Goal: Transaction & Acquisition: Download file/media

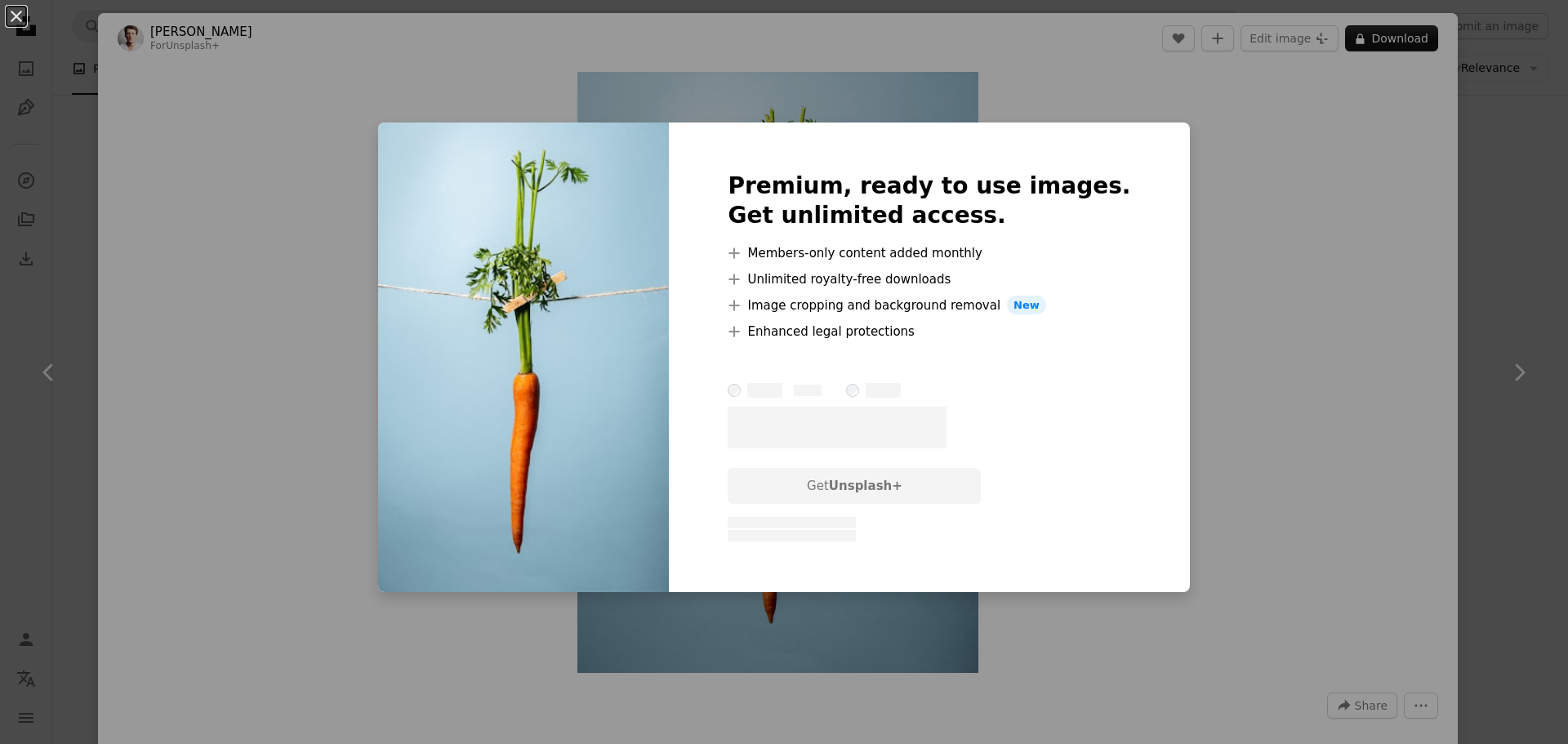
scroll to position [163, 0]
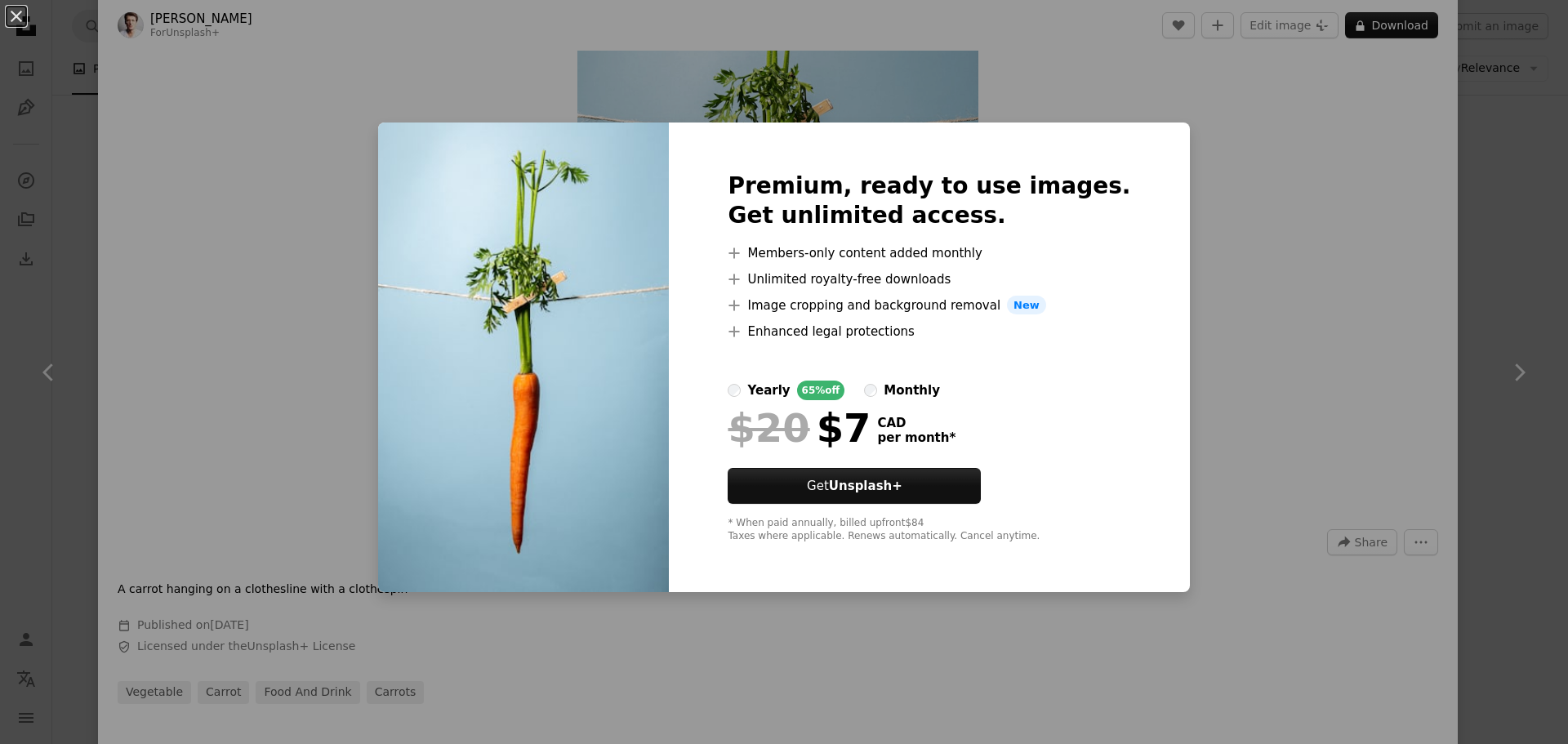
click at [1184, 367] on div "An X shape Premium, ready to use images. Get unlimited access. A plus sign Memb…" at bounding box center [784, 372] width 1568 height 744
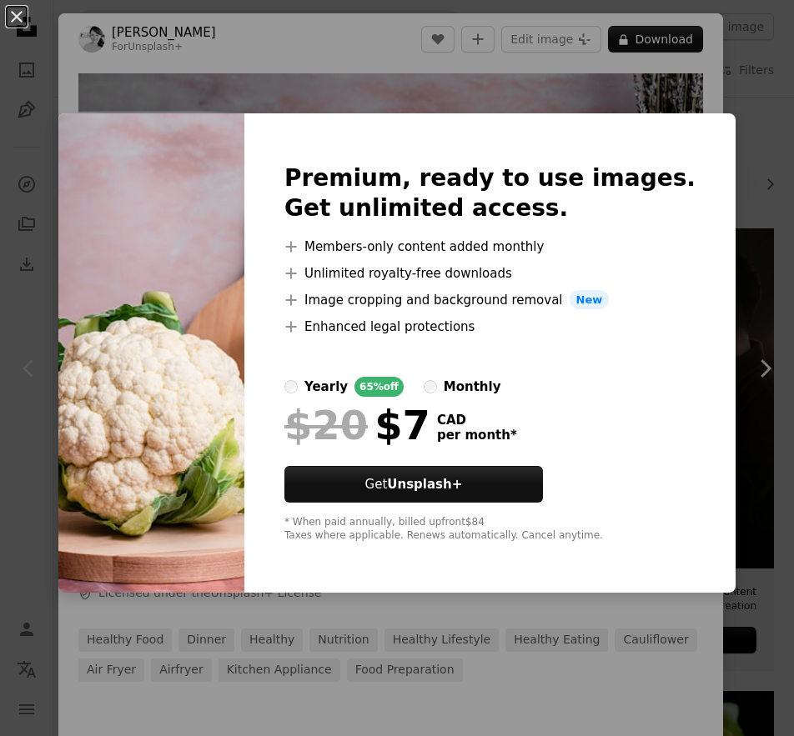
click at [738, 625] on div "An X shape Premium, ready to use images. Get unlimited access. A plus sign Memb…" at bounding box center [397, 368] width 794 height 736
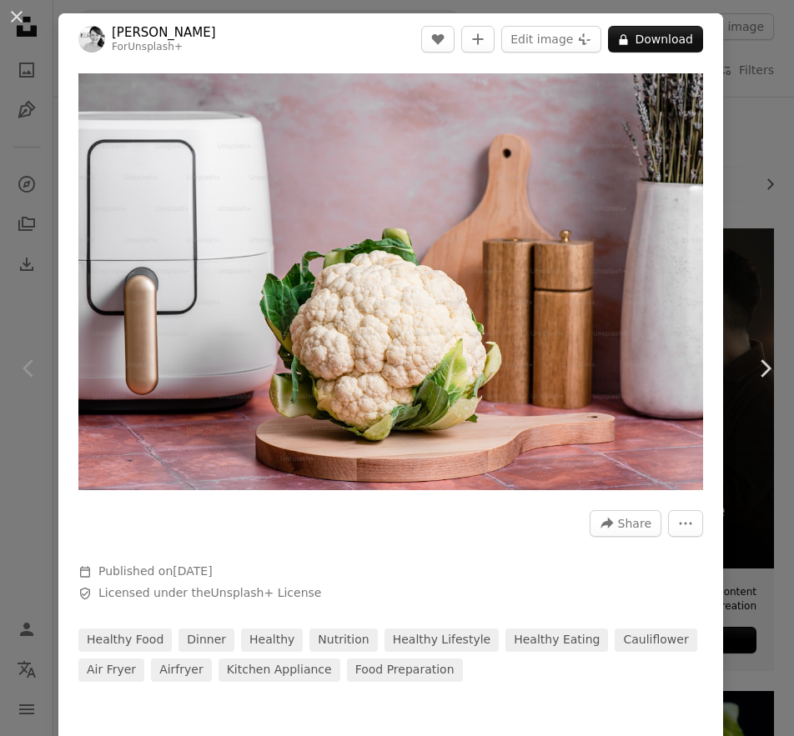
click at [738, 620] on div "An X shape Chevron left Chevron right [PERSON_NAME] For Unsplash+ A heart A plu…" at bounding box center [397, 368] width 794 height 736
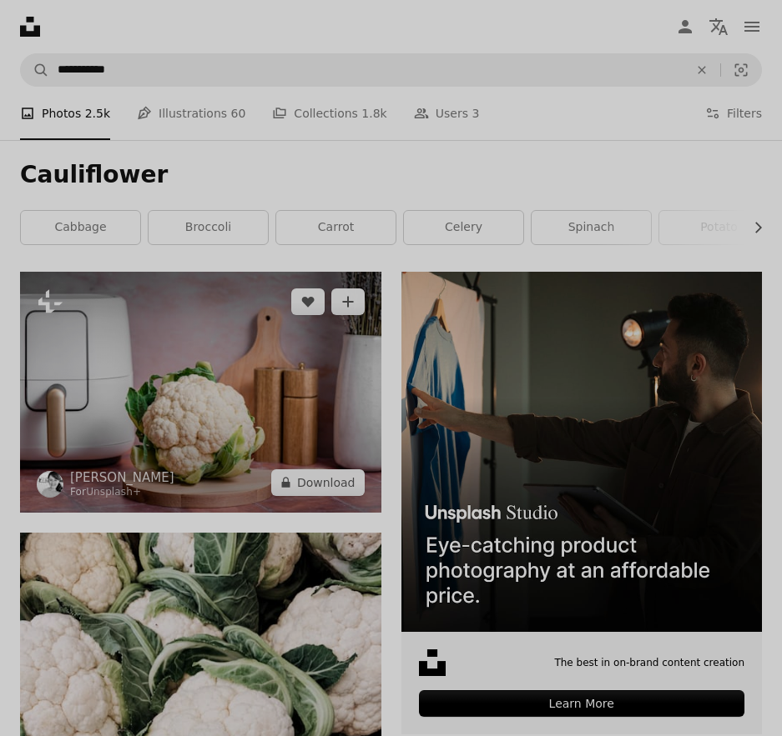
click at [315, 328] on img at bounding box center [200, 392] width 361 height 241
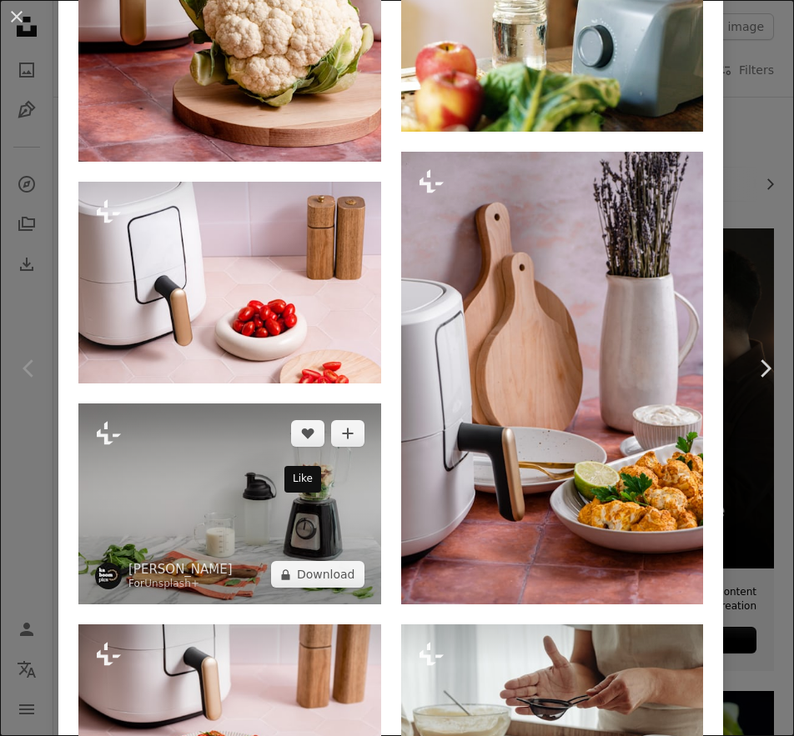
scroll to position [1084, 0]
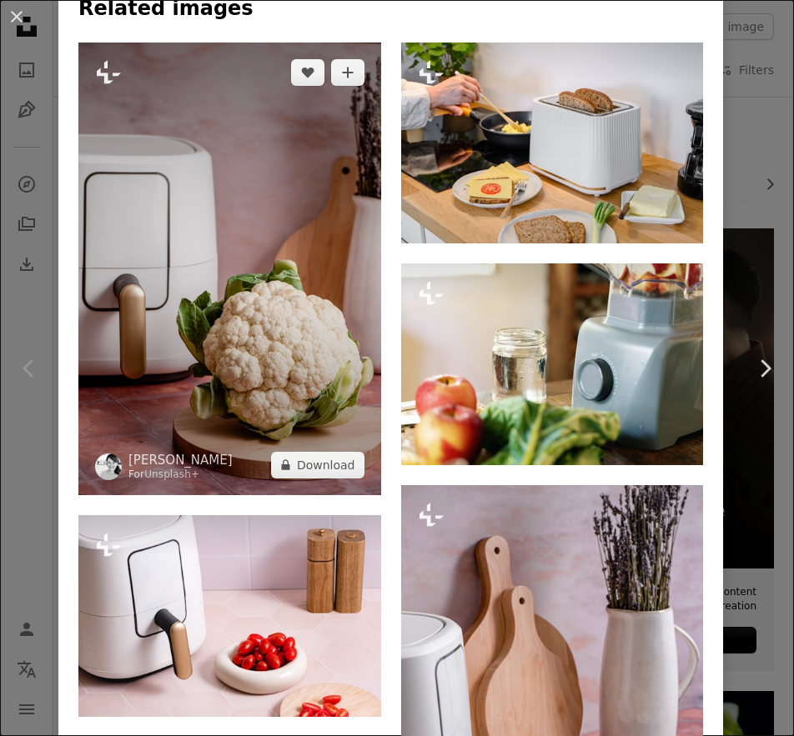
click at [259, 308] on img at bounding box center [229, 269] width 303 height 453
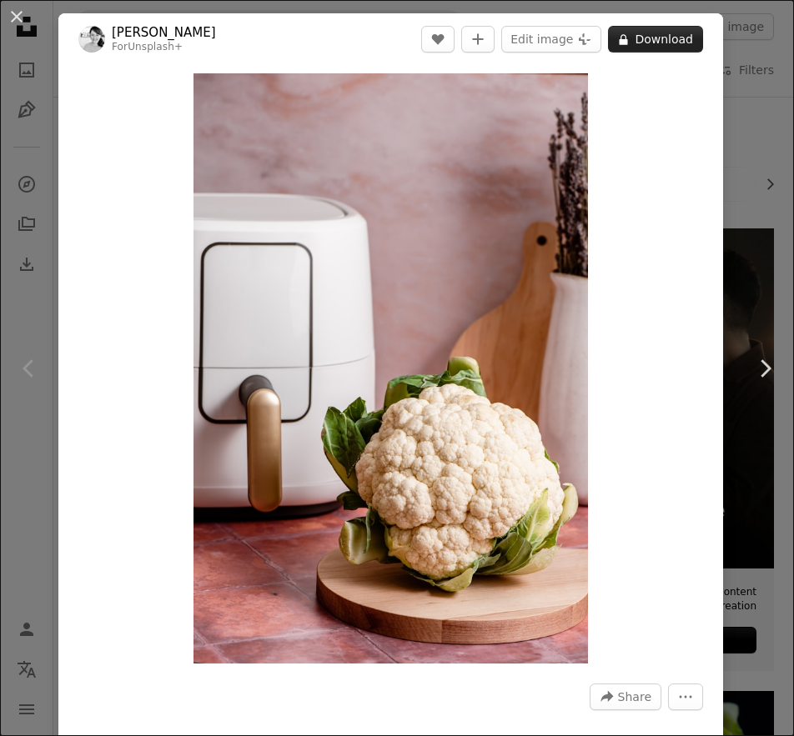
click at [652, 43] on button "A lock Download" at bounding box center [655, 39] width 95 height 27
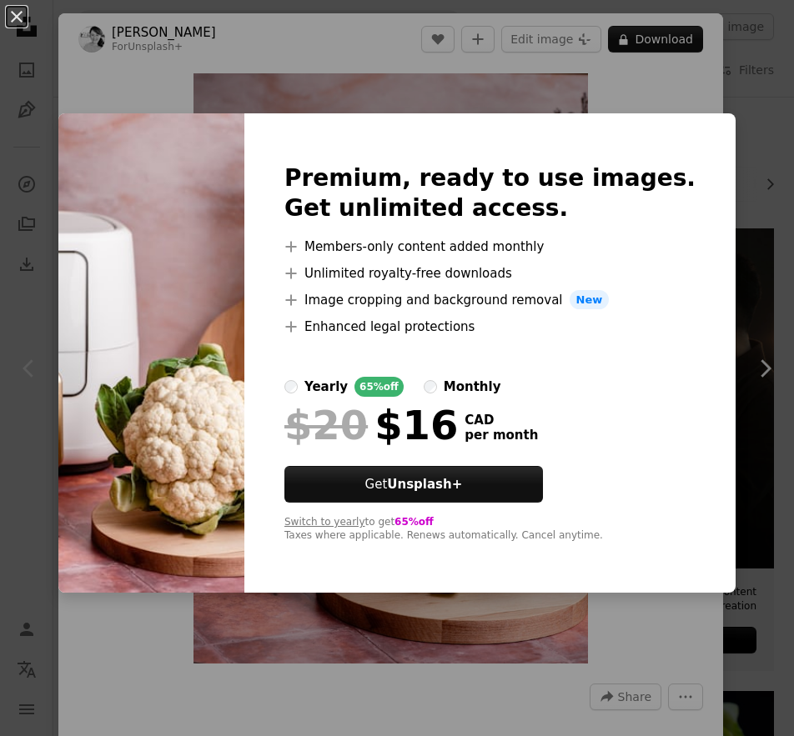
click at [759, 460] on div "An X shape Premium, ready to use images. Get unlimited access. A plus sign Memb…" at bounding box center [397, 368] width 794 height 736
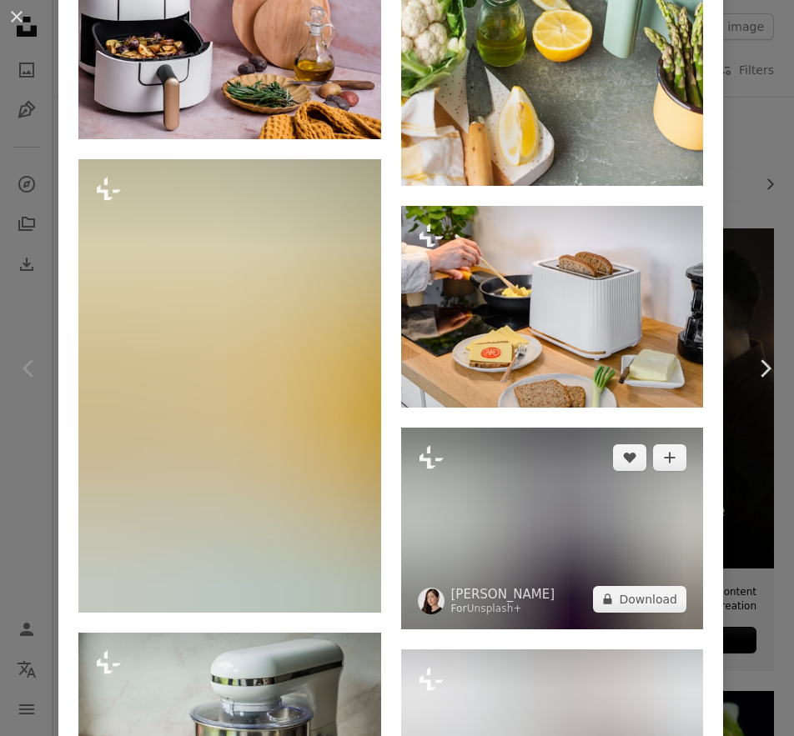
scroll to position [3920, 0]
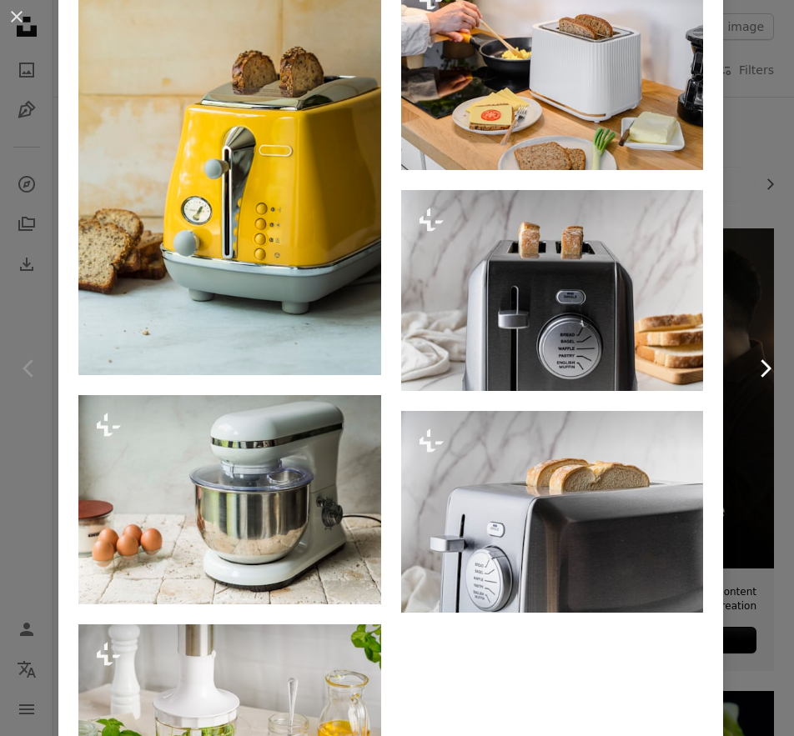
click at [736, 384] on link "Chevron right" at bounding box center [765, 369] width 58 height 160
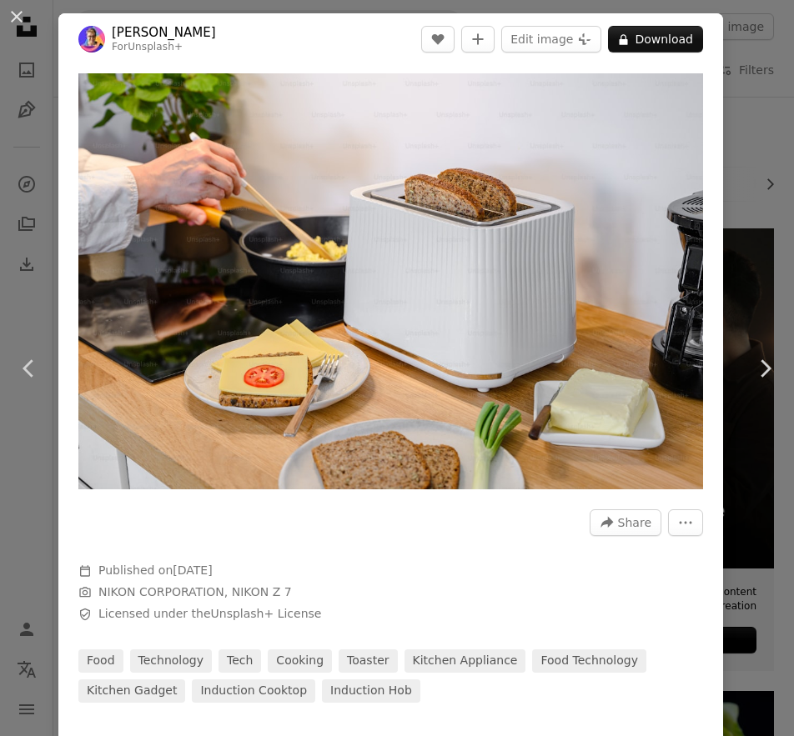
click at [733, 137] on div "An X shape Chevron left Chevron right [PERSON_NAME] For Unsplash+ A heart A plu…" at bounding box center [397, 368] width 794 height 736
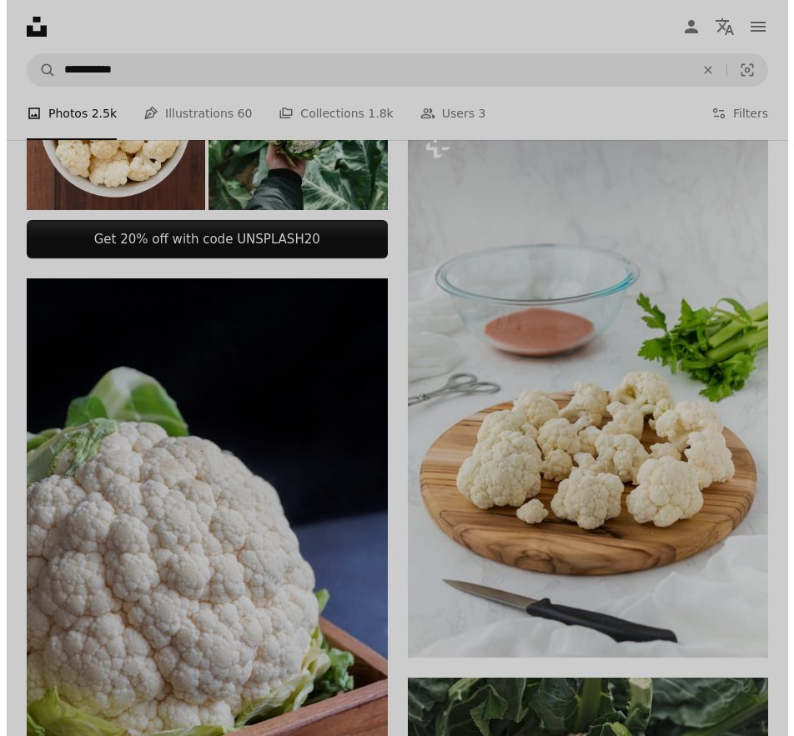
scroll to position [1251, 0]
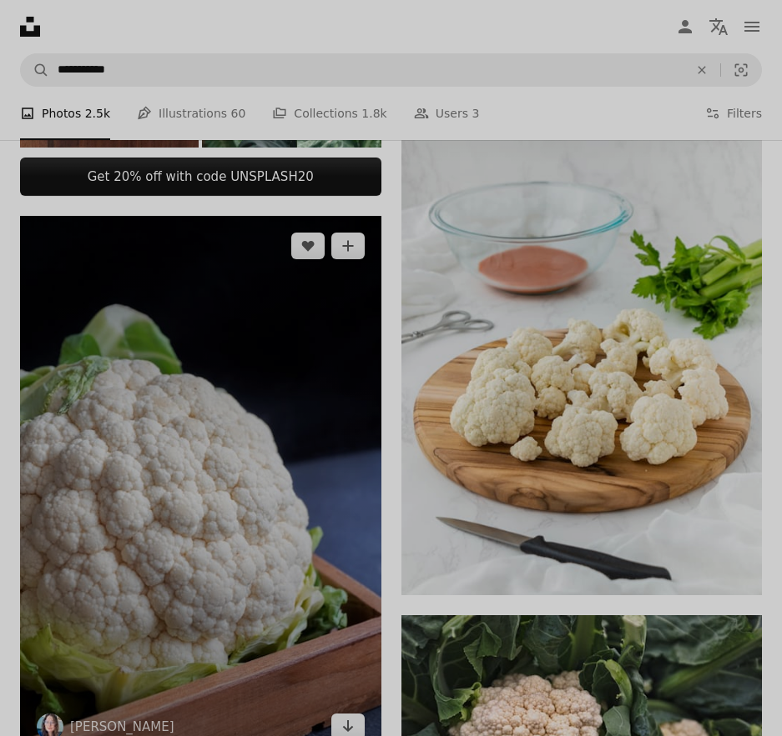
click at [333, 291] on img at bounding box center [200, 486] width 361 height 541
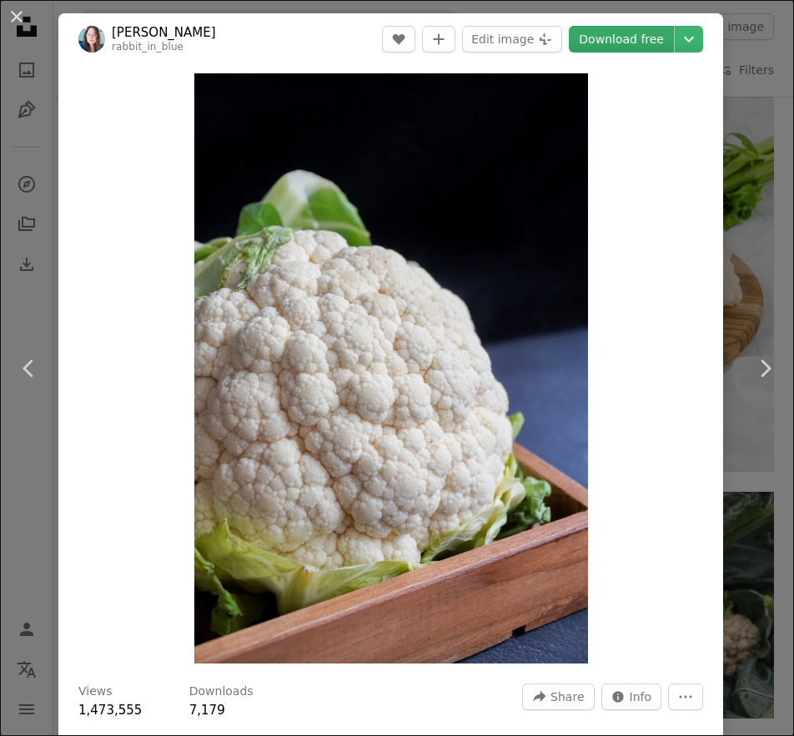
drag, startPoint x: 358, startPoint y: 310, endPoint x: 604, endPoint y: 33, distance: 370.4
click at [604, 33] on link "Download free" at bounding box center [621, 39] width 105 height 27
